Goal: Information Seeking & Learning: Learn about a topic

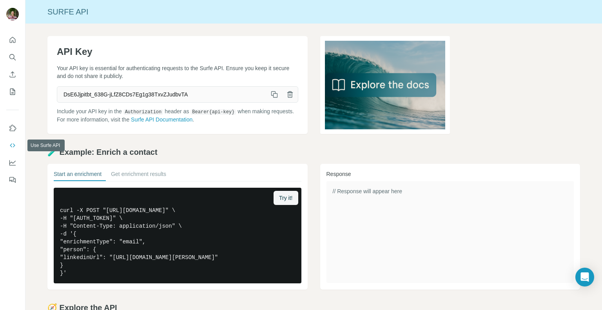
click at [11, 145] on icon "Use Surfe API" at bounding box center [13, 146] width 8 height 8
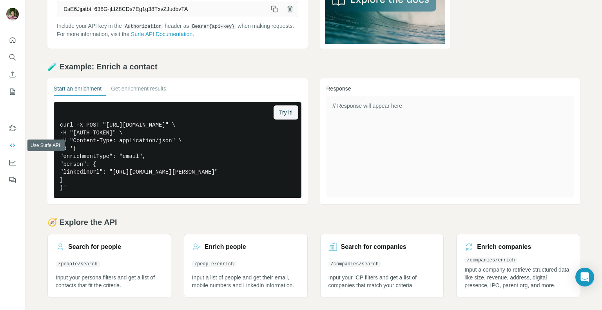
click at [11, 145] on icon "Use Surfe API" at bounding box center [12, 145] width 5 height 4
click at [9, 126] on icon "Use Surfe on LinkedIn" at bounding box center [13, 128] width 8 height 8
click at [14, 145] on icon "Use Surfe API" at bounding box center [13, 146] width 8 height 8
click at [13, 145] on icon "Use Surfe API" at bounding box center [13, 146] width 8 height 8
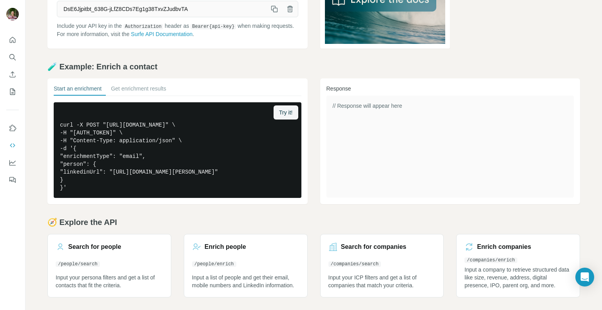
click at [204, 222] on h2 "🧭 Explore the API" at bounding box center [313, 222] width 533 height 11
click at [210, 220] on h2 "🧭 Explore the API" at bounding box center [313, 222] width 533 height 11
click at [313, 116] on div "Start an enrichment Get enrichment results Try it! curl -X POST "[URL][DOMAIN_N…" at bounding box center [313, 141] width 533 height 126
click at [310, 153] on div "Start an enrichment Get enrichment results Try it! curl -X POST "[URL][DOMAIN_N…" at bounding box center [313, 141] width 533 height 126
click at [310, 144] on div "Start an enrichment Get enrichment results Try it! curl -X POST "[URL][DOMAIN_N…" at bounding box center [313, 141] width 533 height 126
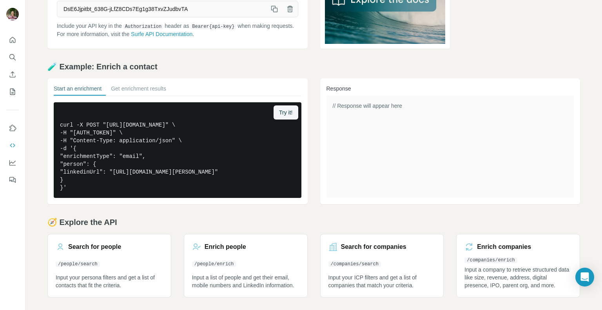
click at [312, 143] on div "Start an enrichment Get enrichment results Try it! curl -X POST "[URL][DOMAIN_N…" at bounding box center [313, 141] width 533 height 126
click at [313, 140] on div "Start an enrichment Get enrichment results Try it! curl -X POST "[URL][DOMAIN_N…" at bounding box center [313, 141] width 533 height 126
click at [179, 231] on div "🧭 Explore the API Search for people /people/search Input your persona filters a…" at bounding box center [313, 257] width 533 height 81
click at [171, 223] on h2 "🧭 Explore the API" at bounding box center [313, 222] width 533 height 11
click at [163, 222] on h2 "🧭 Explore the API" at bounding box center [313, 222] width 533 height 11
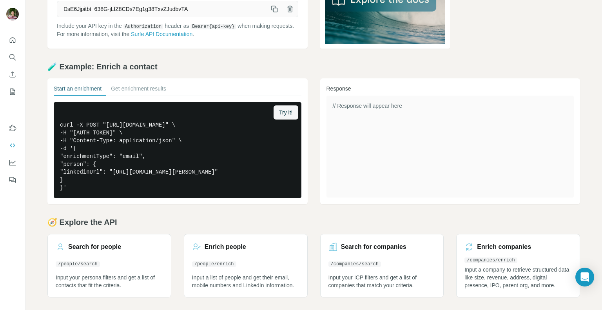
click at [176, 224] on h2 "🧭 Explore the API" at bounding box center [313, 222] width 533 height 11
click at [172, 230] on div "🧭 Explore the API Search for people /people/search Input your persona filters a…" at bounding box center [313, 257] width 533 height 81
click at [175, 226] on h2 "🧭 Explore the API" at bounding box center [313, 222] width 533 height 11
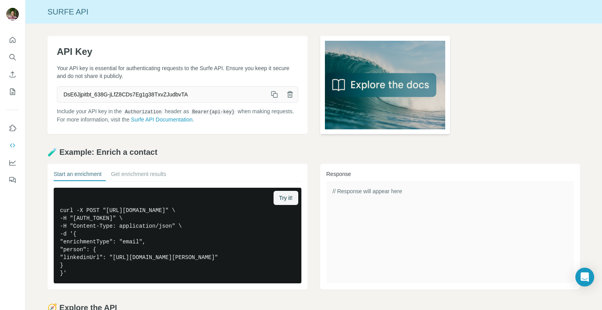
click at [391, 87] on img at bounding box center [385, 85] width 130 height 98
